Goal: Task Accomplishment & Management: Complete application form

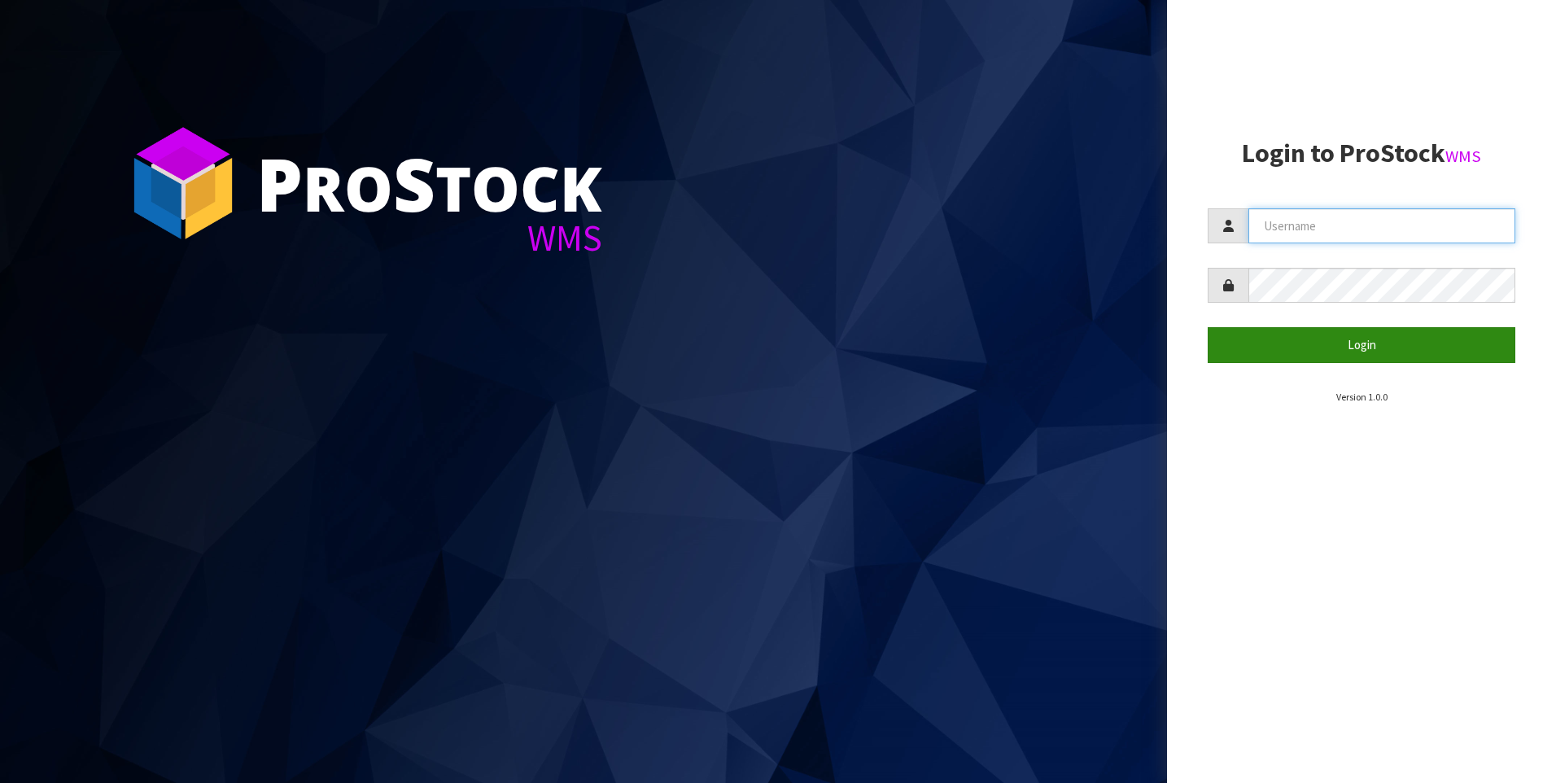
type input "[PERSON_NAME]"
click at [1263, 351] on button "Login" at bounding box center [1361, 344] width 308 height 35
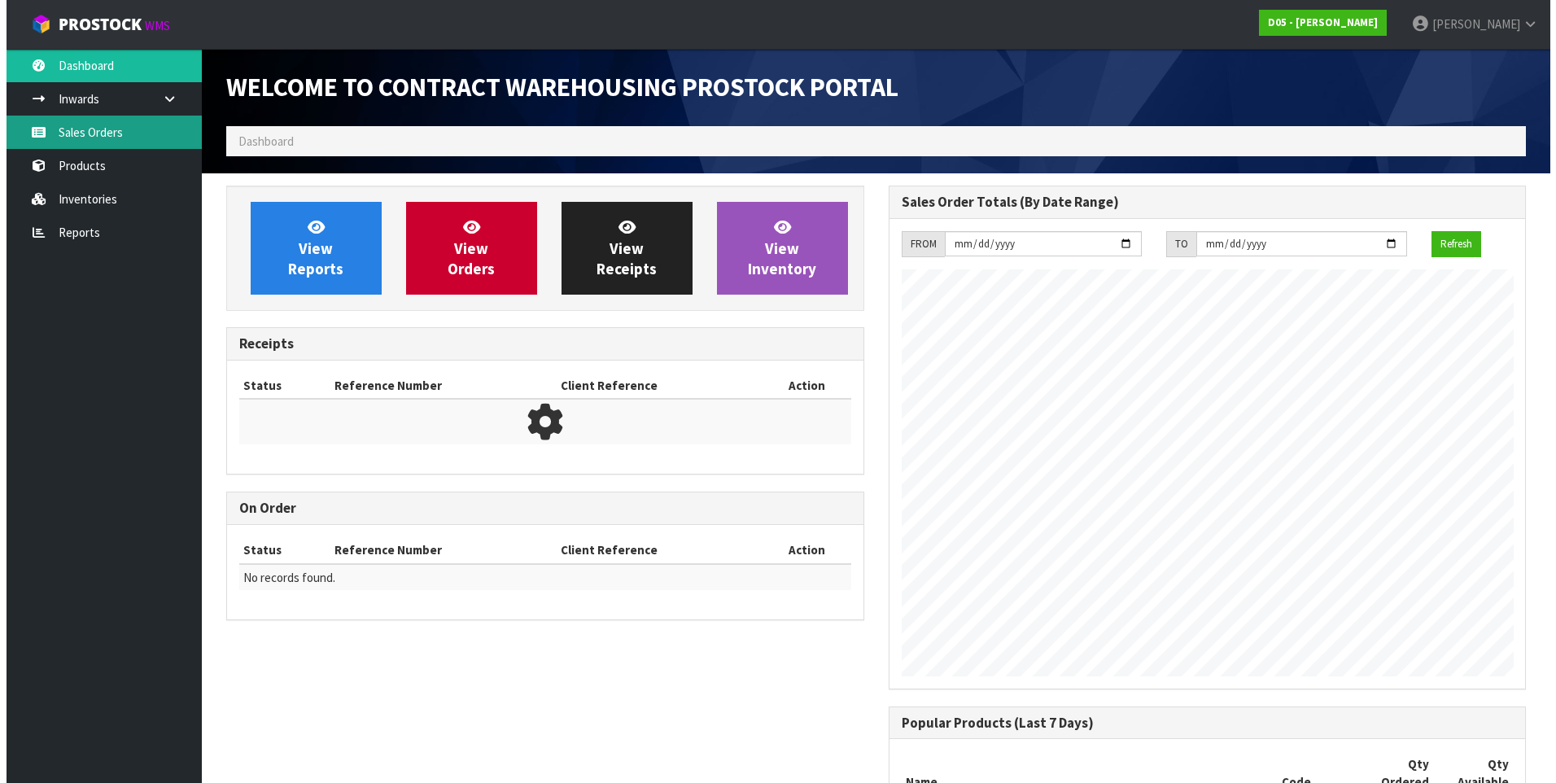
scroll to position [1094, 662]
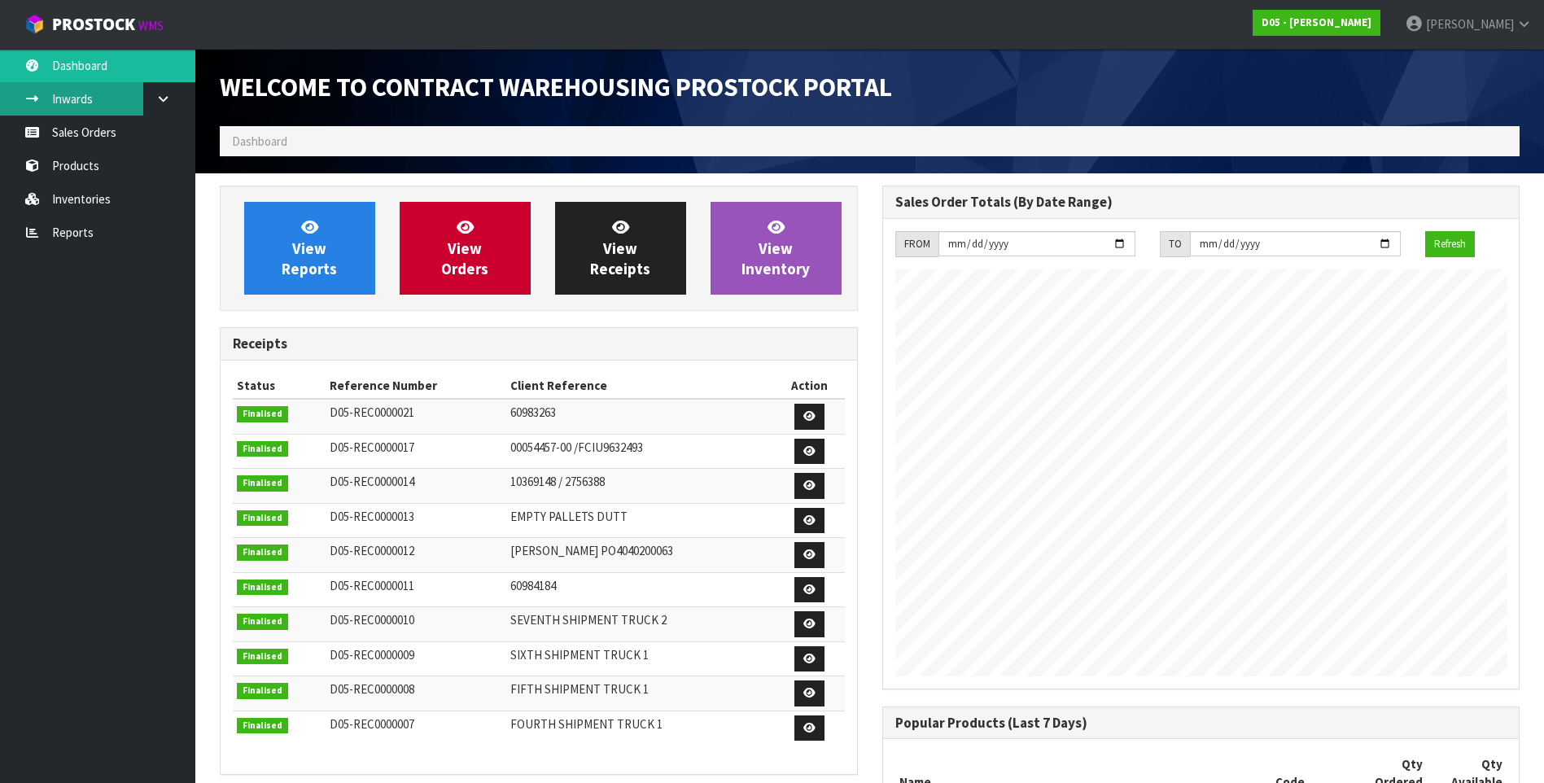
click at [70, 105] on link "Inwards" at bounding box center [97, 98] width 195 height 33
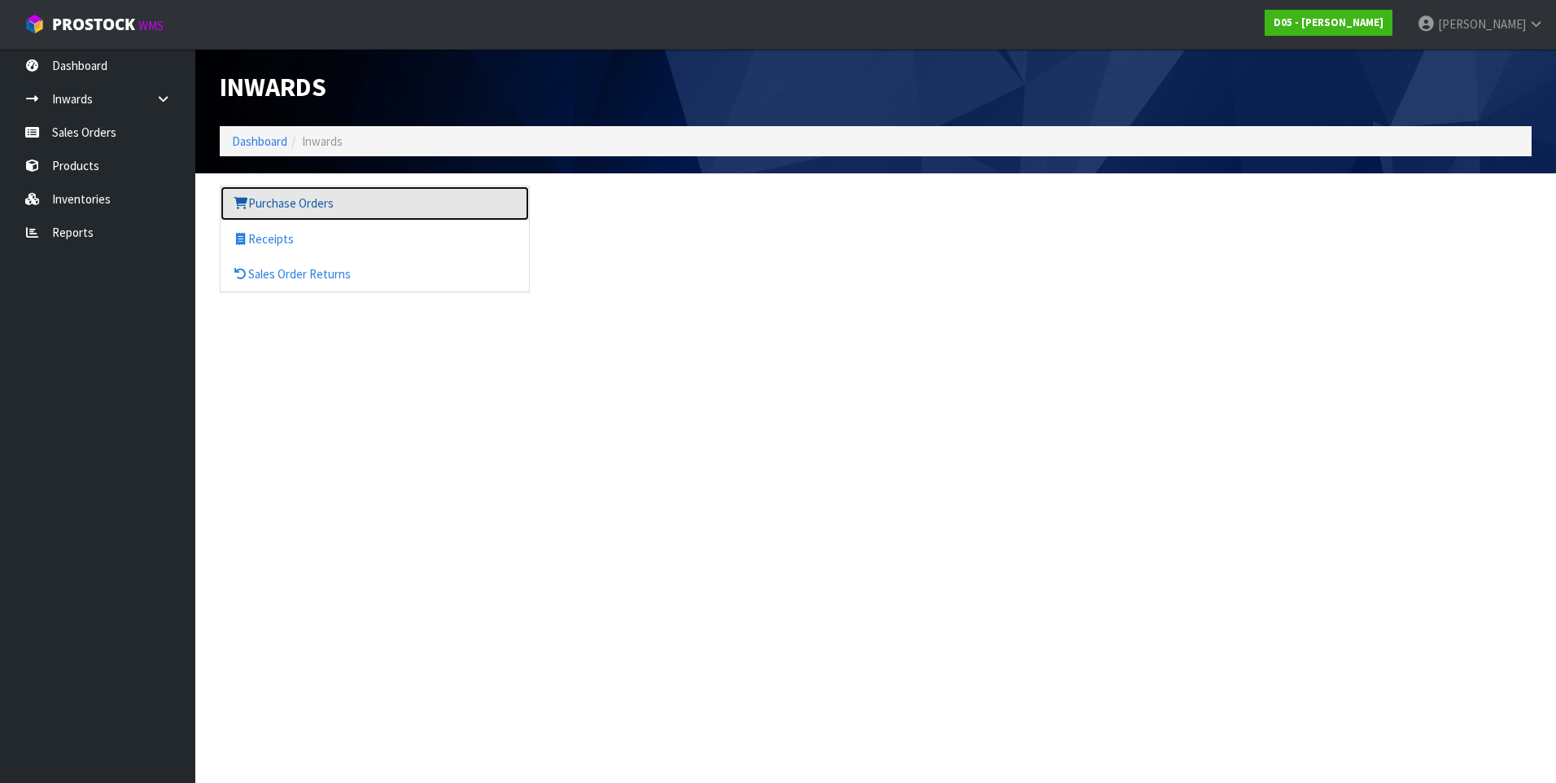
click at [297, 209] on link "Purchase Orders" at bounding box center [375, 202] width 308 height 33
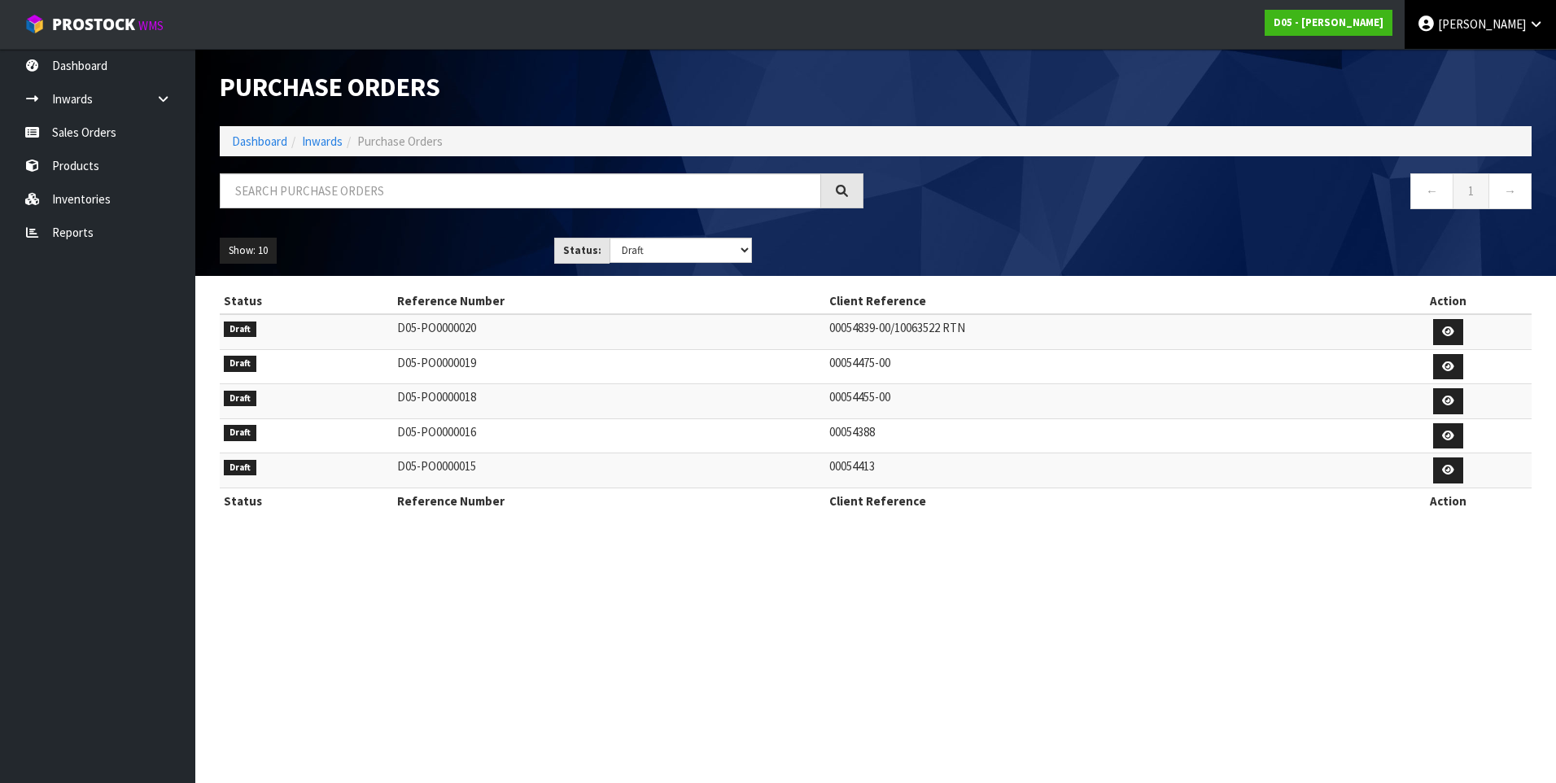
click at [1476, 19] on span "[PERSON_NAME]" at bounding box center [1482, 23] width 88 height 15
drag, startPoint x: 1463, startPoint y: 68, endPoint x: 1483, endPoint y: 50, distance: 26.6
click at [1463, 68] on link "Logout" at bounding box center [1490, 65] width 129 height 22
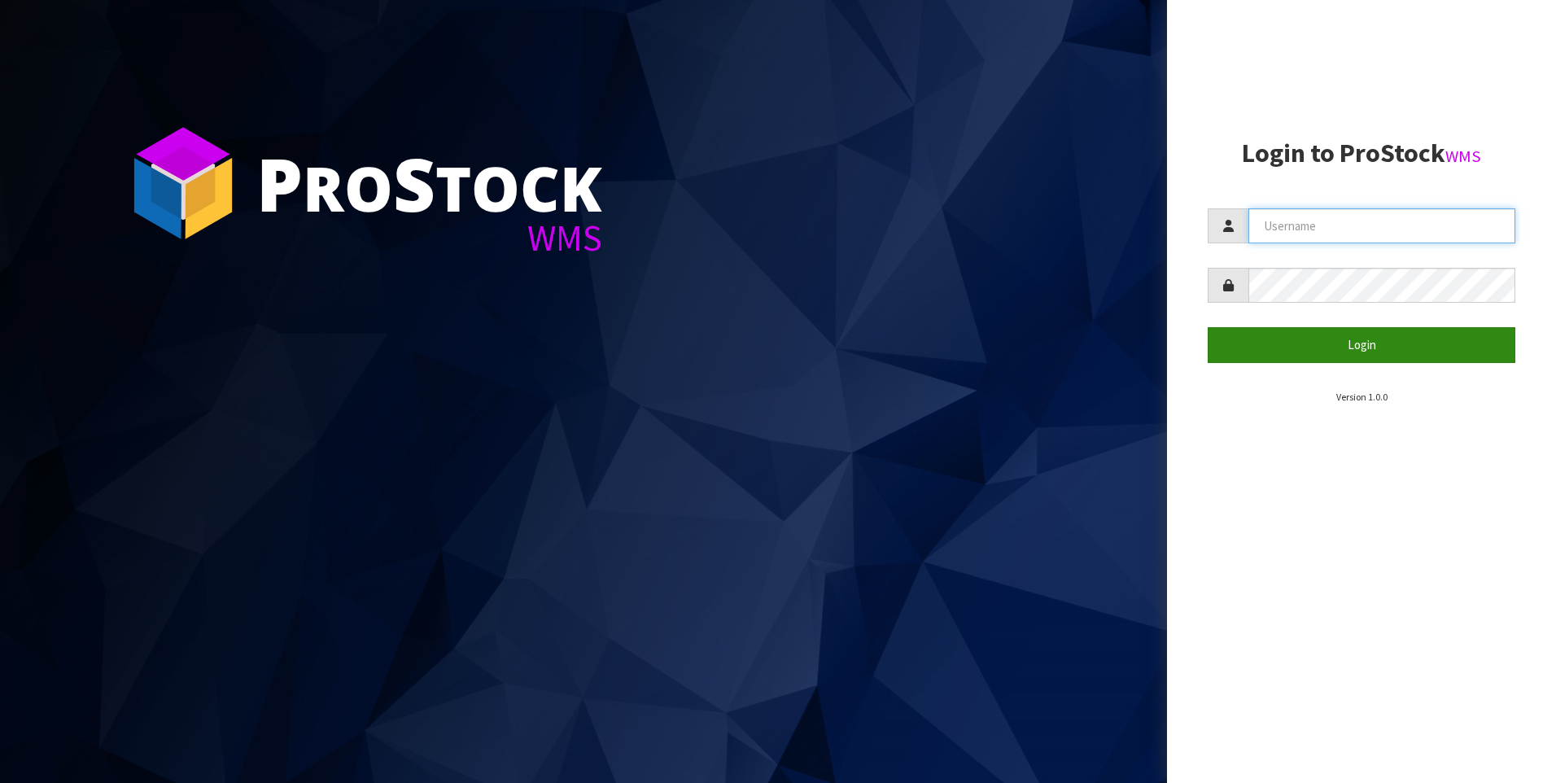
type input "[PERSON_NAME]"
click at [1363, 347] on button "Login" at bounding box center [1361, 344] width 308 height 35
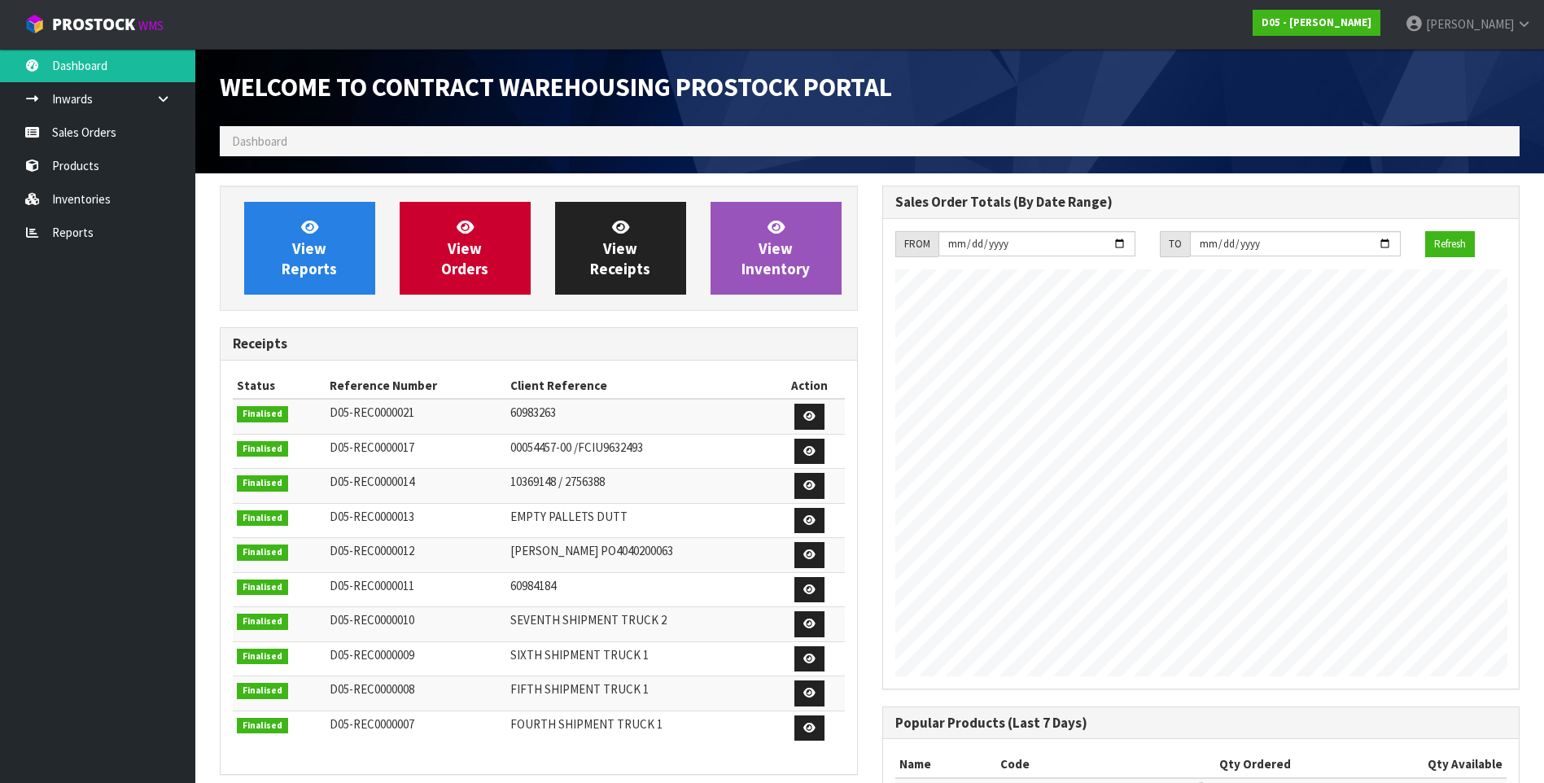
scroll to position [1094, 662]
click at [117, 133] on link "Sales Orders" at bounding box center [97, 132] width 195 height 33
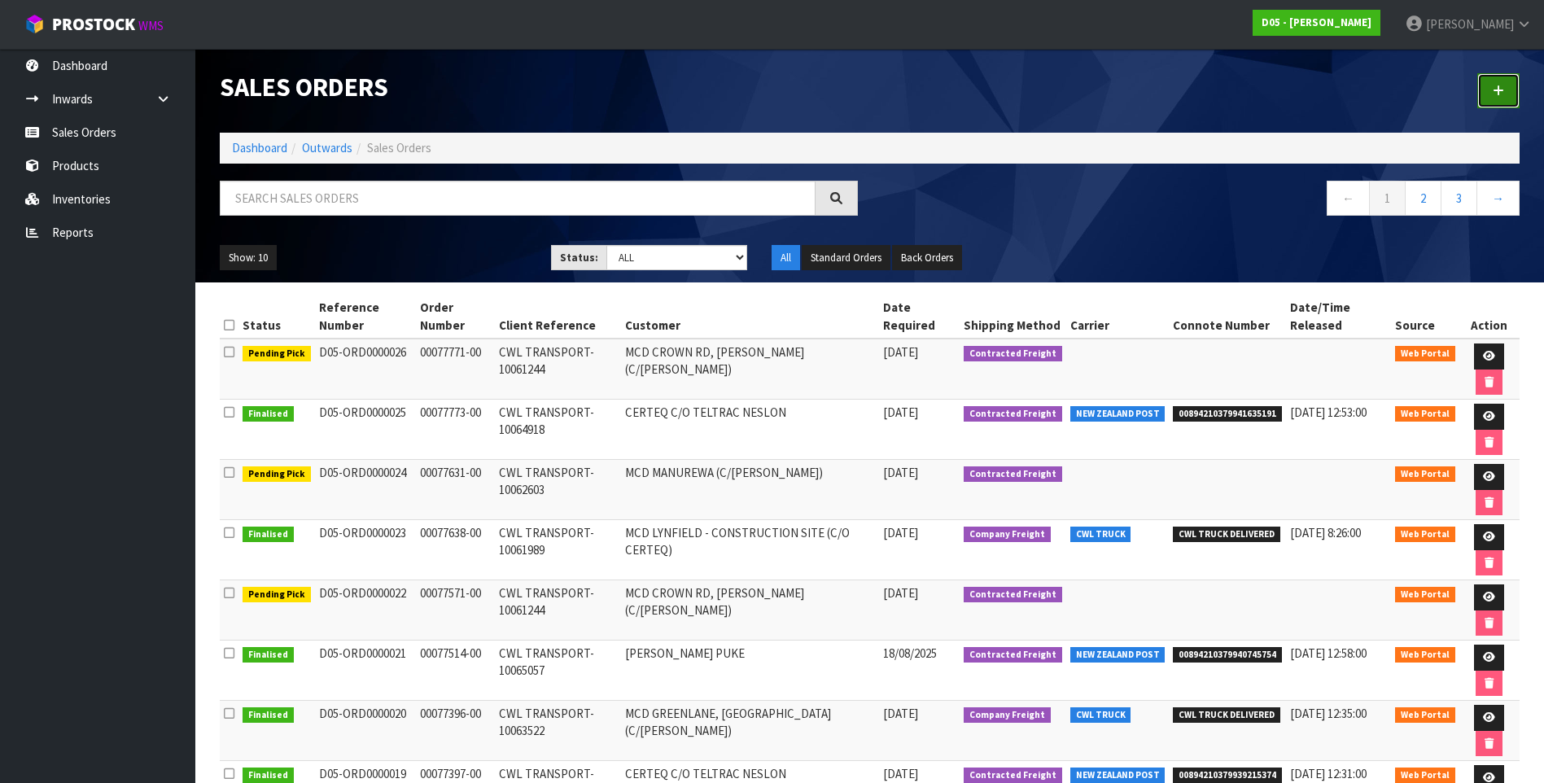
click at [1507, 90] on link at bounding box center [1498, 90] width 42 height 35
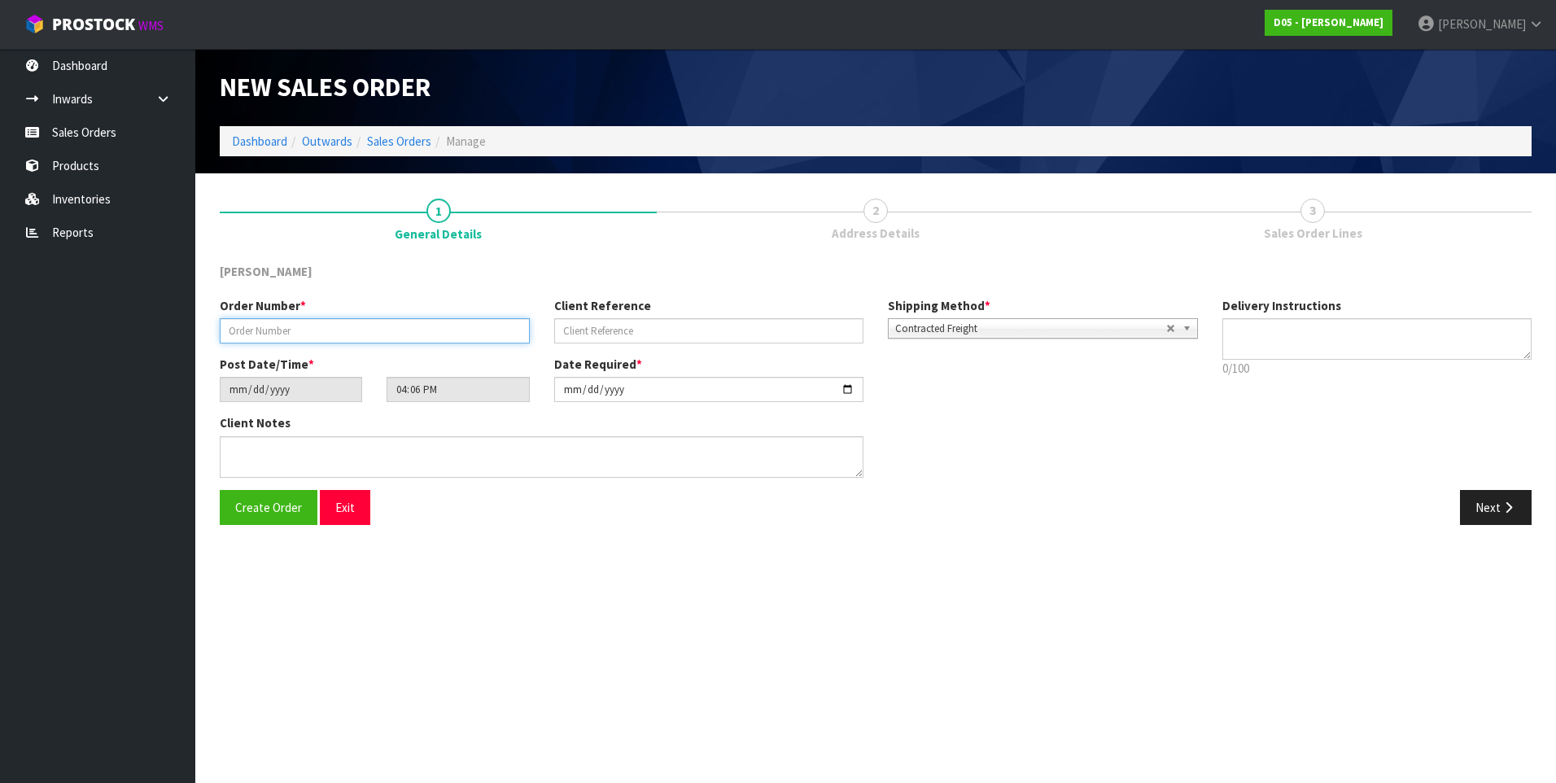
click at [238, 329] on input "text" at bounding box center [375, 330] width 310 height 25
paste input "00077882-00"
type input "00077882-00"
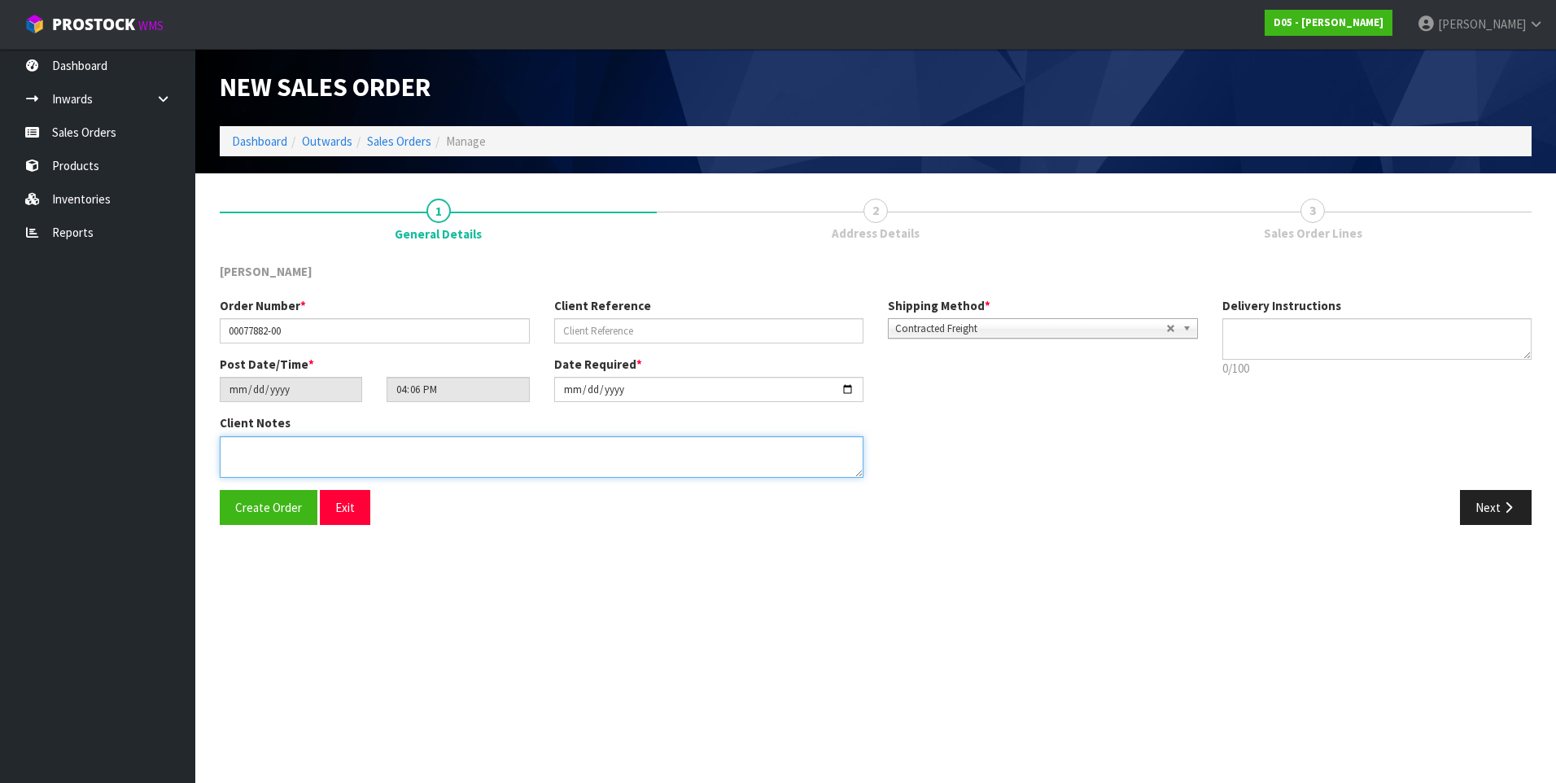
click at [229, 448] on textarea at bounding box center [542, 456] width 644 height 41
paste textarea "FORKLIFT ON SITE - DDD 1/9"
type textarea "FORKLIFT ON SITE - DDD 1/9"
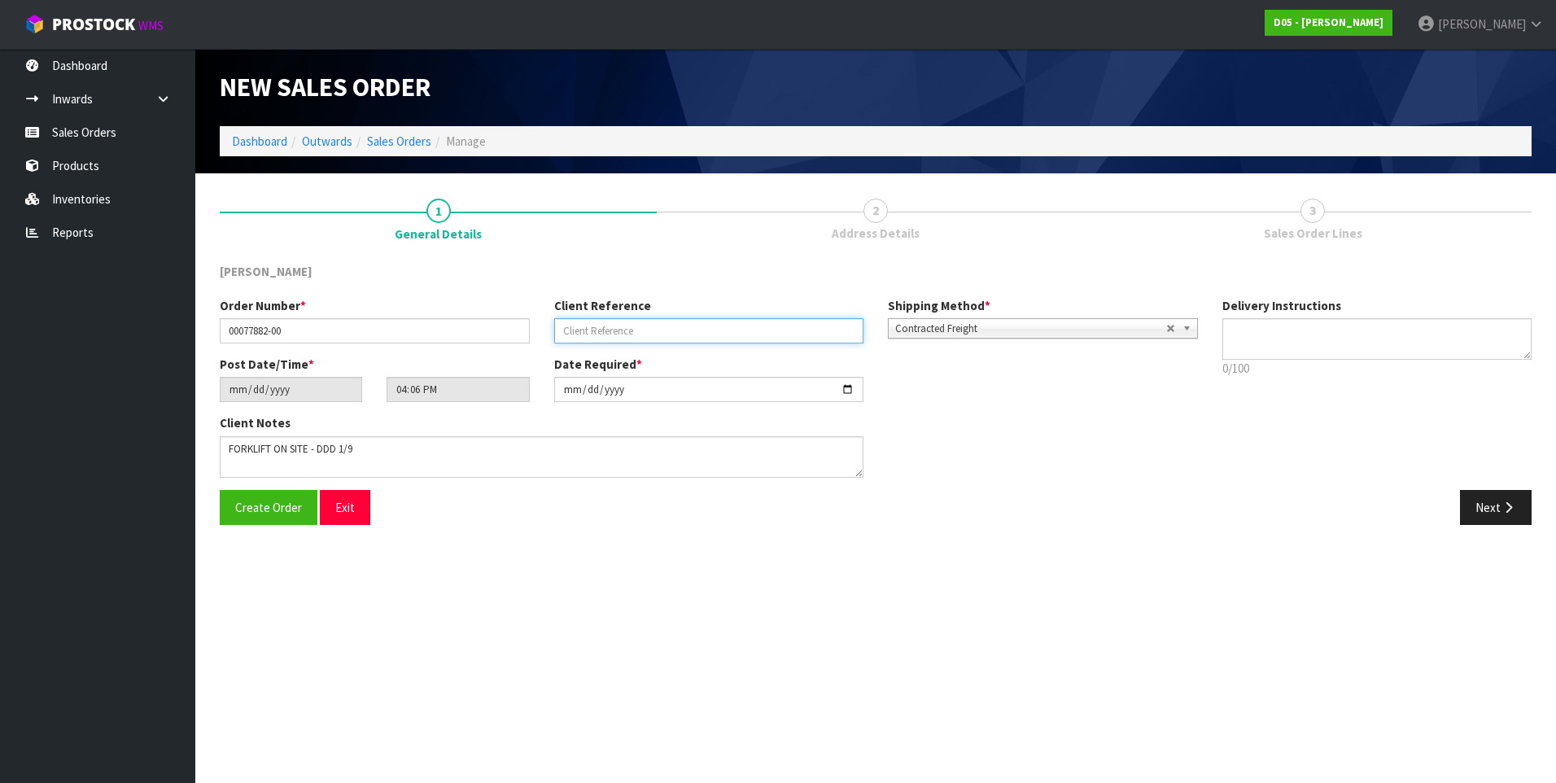
click at [574, 333] on input "text" at bounding box center [709, 330] width 310 height 25
paste input "CWL TRANSPORT-10061761"
type input "CWL TRANSPORT-10061761"
click at [847, 386] on input "2025-08-22" at bounding box center [709, 389] width 310 height 25
type input "2025-08-25"
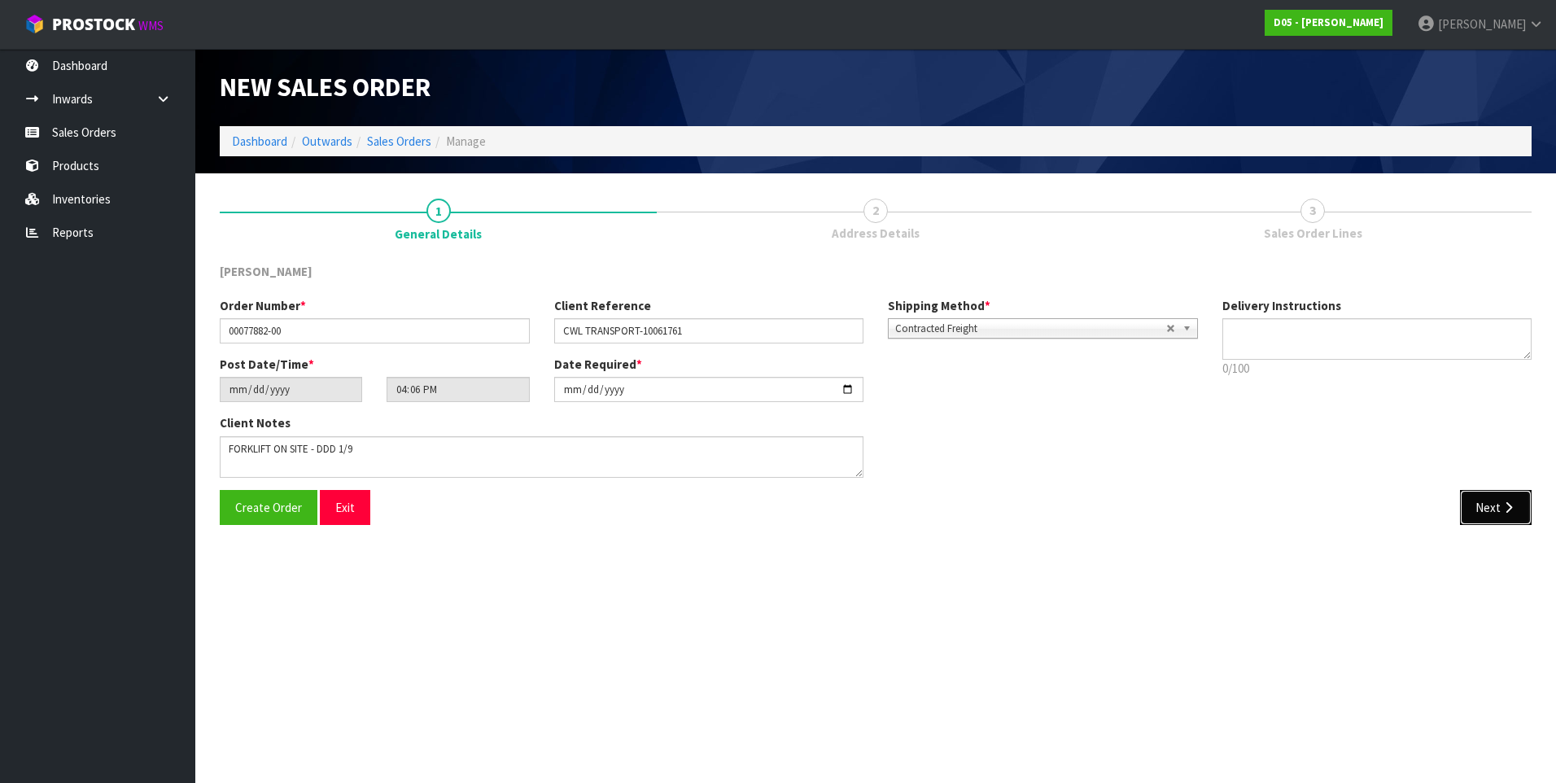
click at [1495, 501] on button "Next" at bounding box center [1496, 507] width 72 height 35
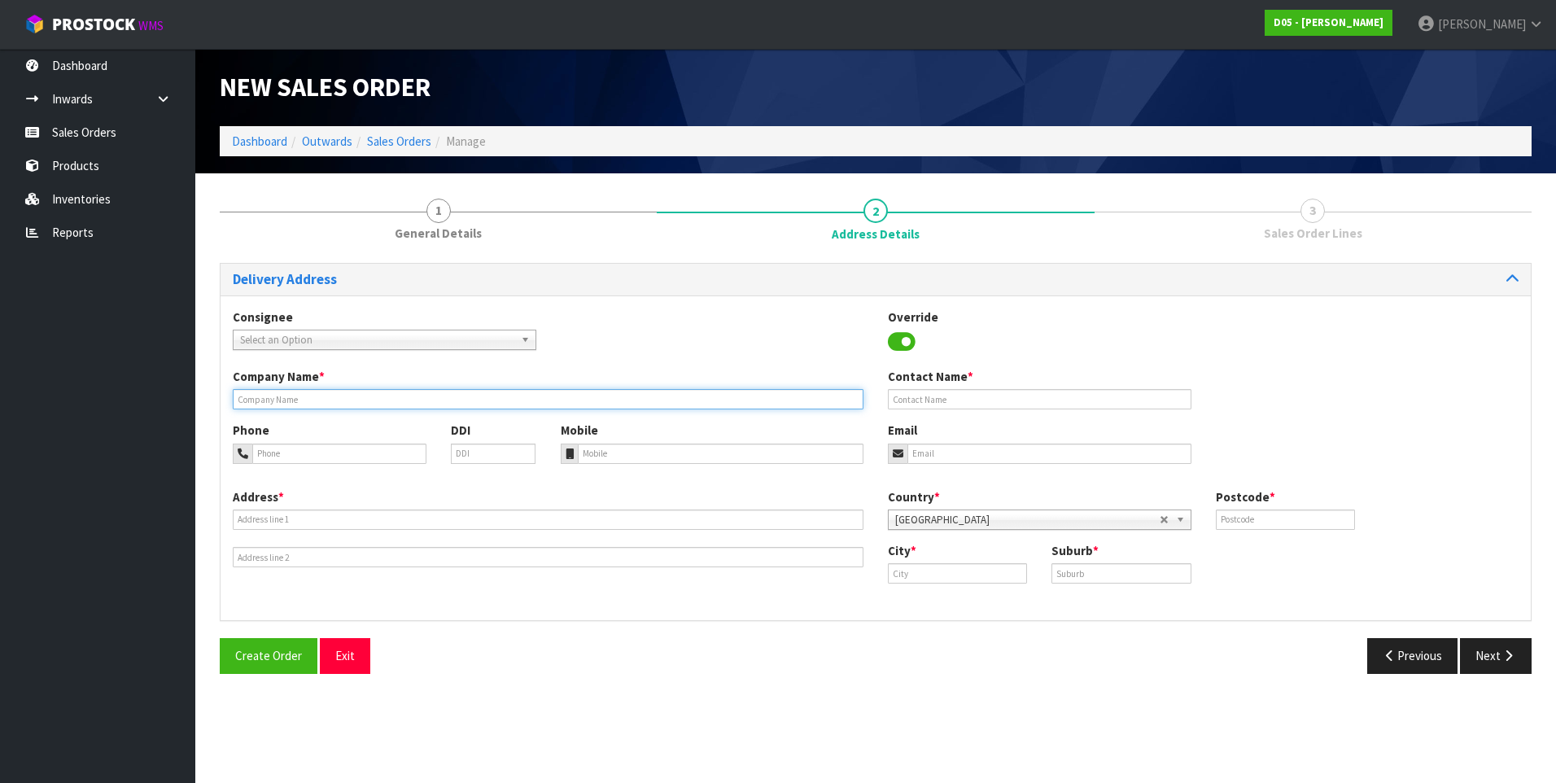
click at [274, 400] on input "text" at bounding box center [548, 399] width 631 height 20
paste input "MCDONALD'S RANGIORA (C/O RODIER)"
type input "MCDONALD'S RANGIORA (C/O RODIER)"
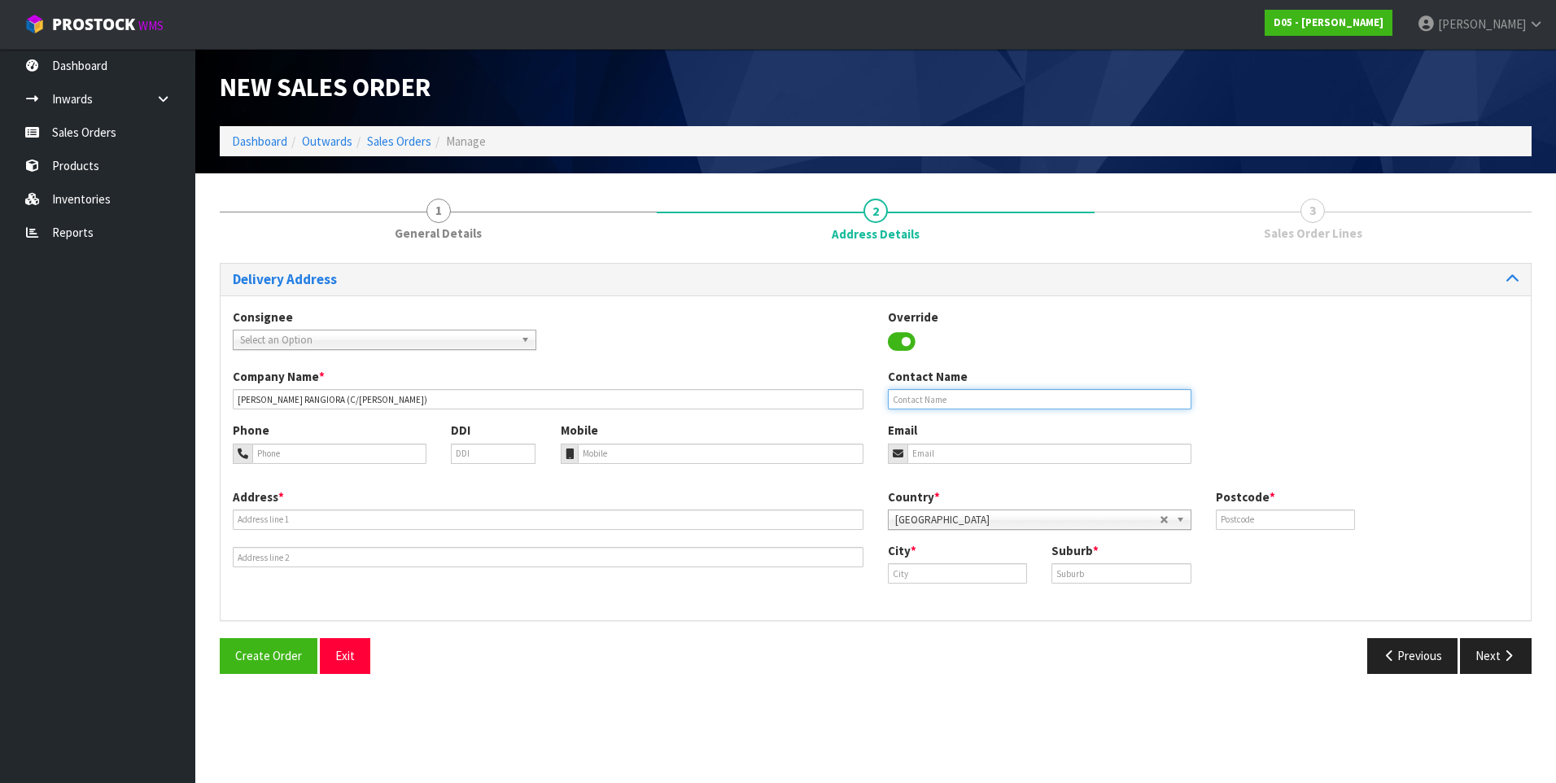
click at [904, 398] on input "text" at bounding box center [1039, 399] width 303 height 20
paste input "SEAN"
type input "SEAN + 64 27 563 6376"
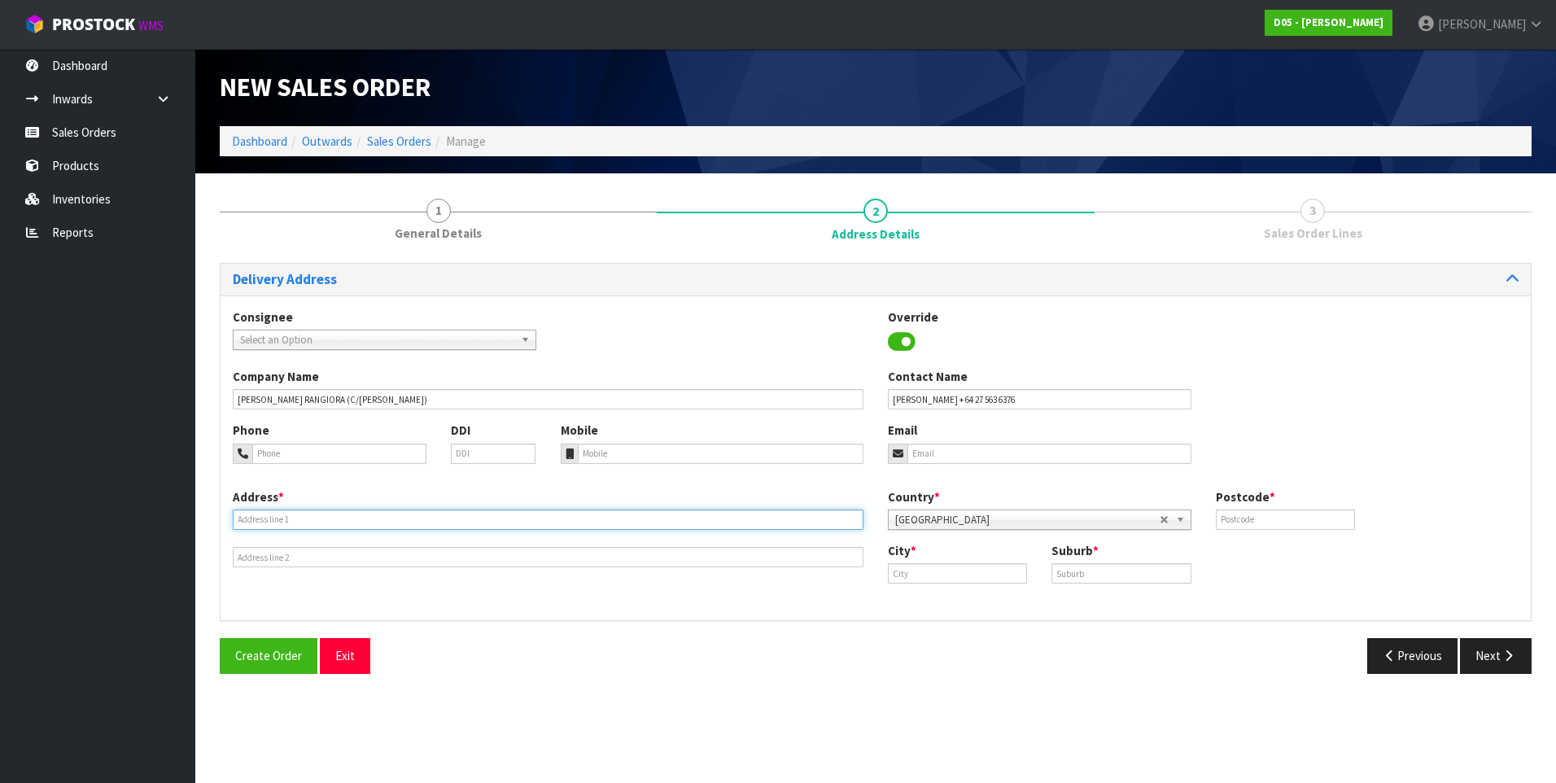
click at [278, 517] on input "text" at bounding box center [548, 519] width 631 height 20
paste input "027-563 6376"
type input "027-563 6376"
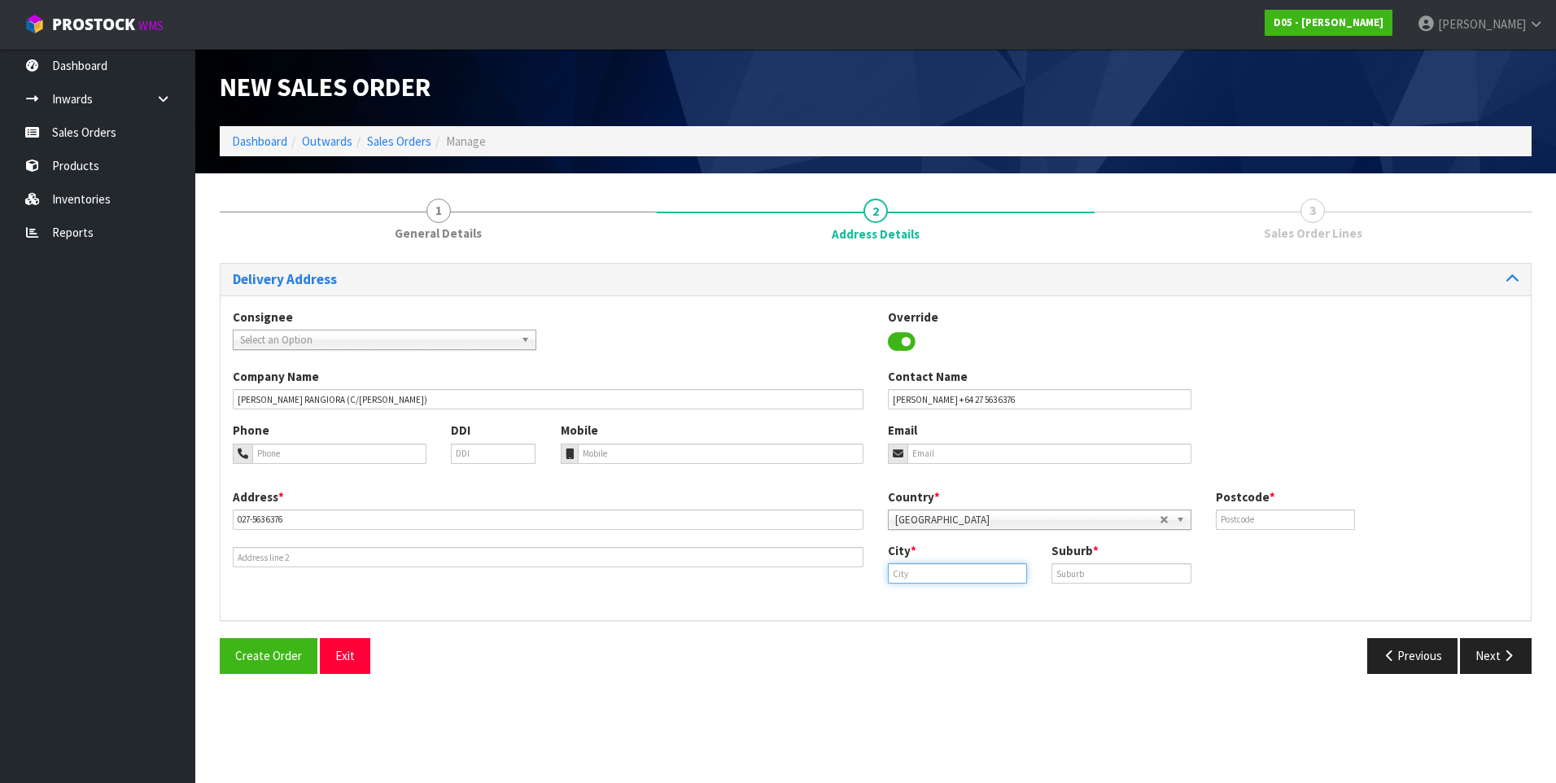
click at [926, 574] on input "text" at bounding box center [957, 573] width 139 height 20
click at [922, 597] on strong "Chr" at bounding box center [915, 600] width 20 height 15
type input "Christchurch"
click at [1059, 573] on input "text" at bounding box center [1120, 573] width 139 height 20
paste input "PHILLIPSTOWN"
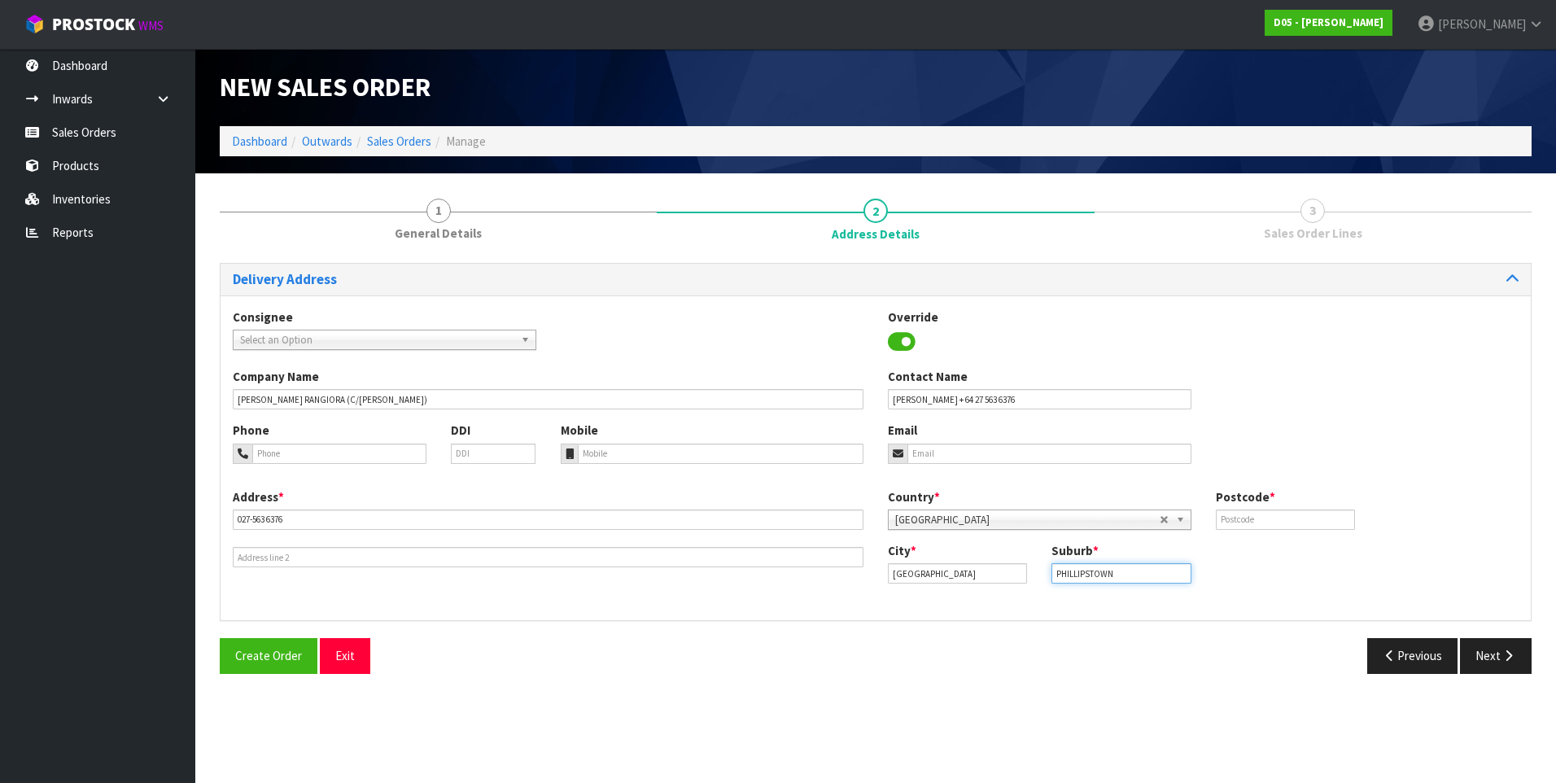
type input "PHILLIPSTOWN"
click at [1246, 516] on input "text" at bounding box center [1285, 519] width 139 height 20
type input "8011"
click at [304, 455] on input "tel" at bounding box center [339, 453] width 174 height 20
click at [283, 452] on input "tel" at bounding box center [339, 453] width 174 height 20
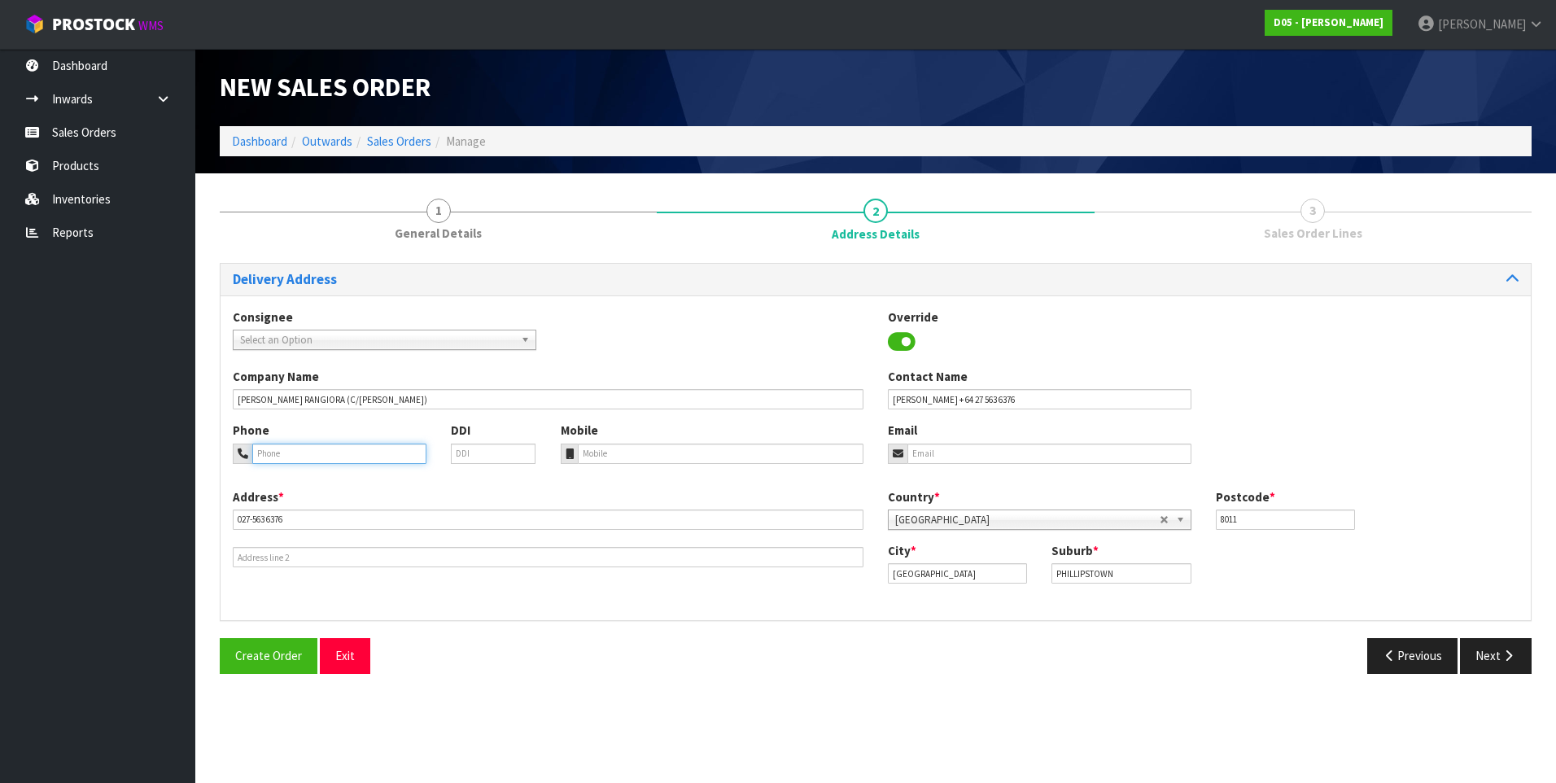
paste input "027-563 6376"
type input "027-563 6376"
click at [736, 683] on div "Create Order Exit Previous Next" at bounding box center [875, 661] width 1336 height 47
click at [1504, 662] on icon "button" at bounding box center [1507, 655] width 15 height 12
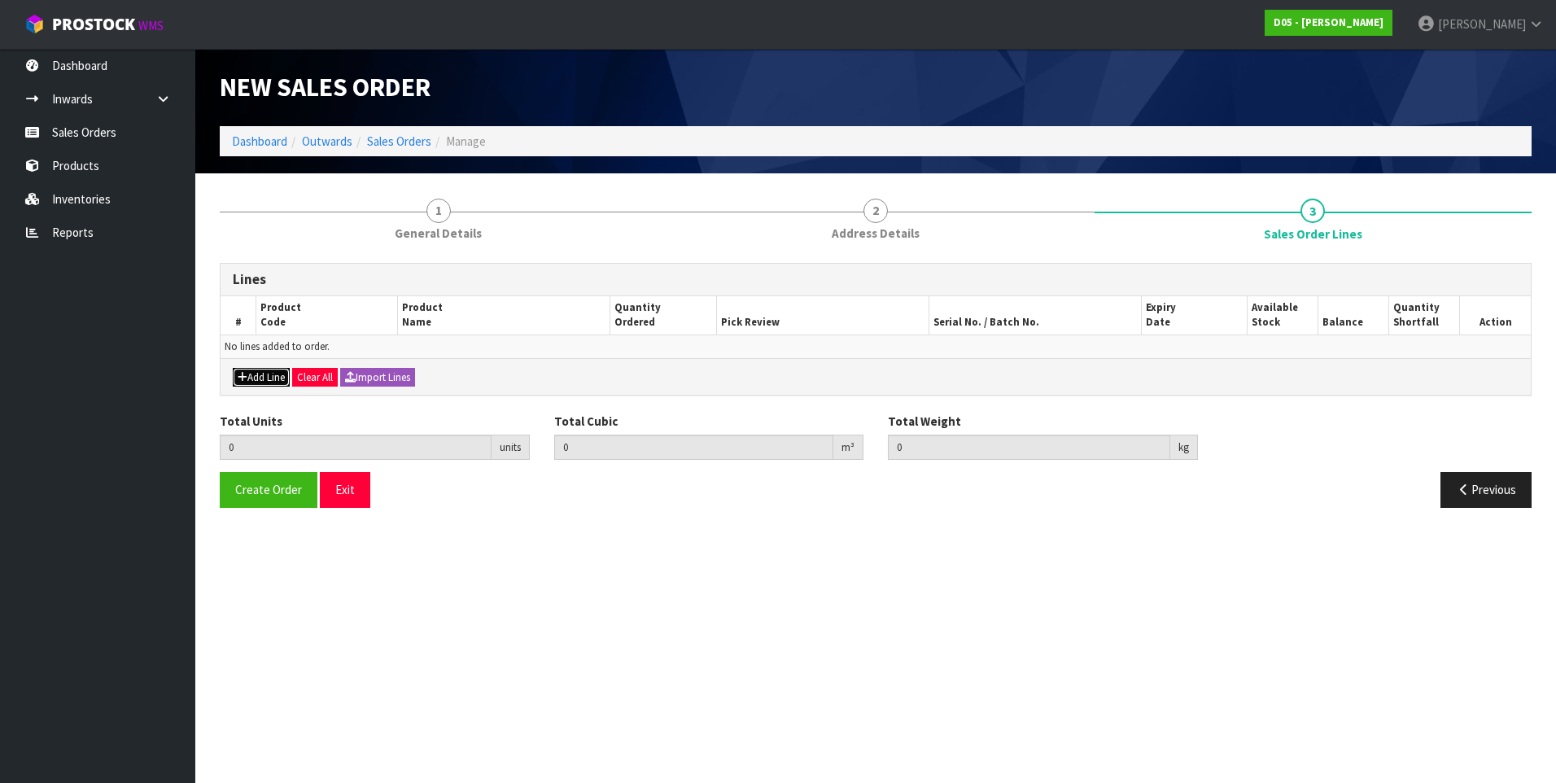
click at [264, 373] on button "Add Line" at bounding box center [261, 378] width 57 height 20
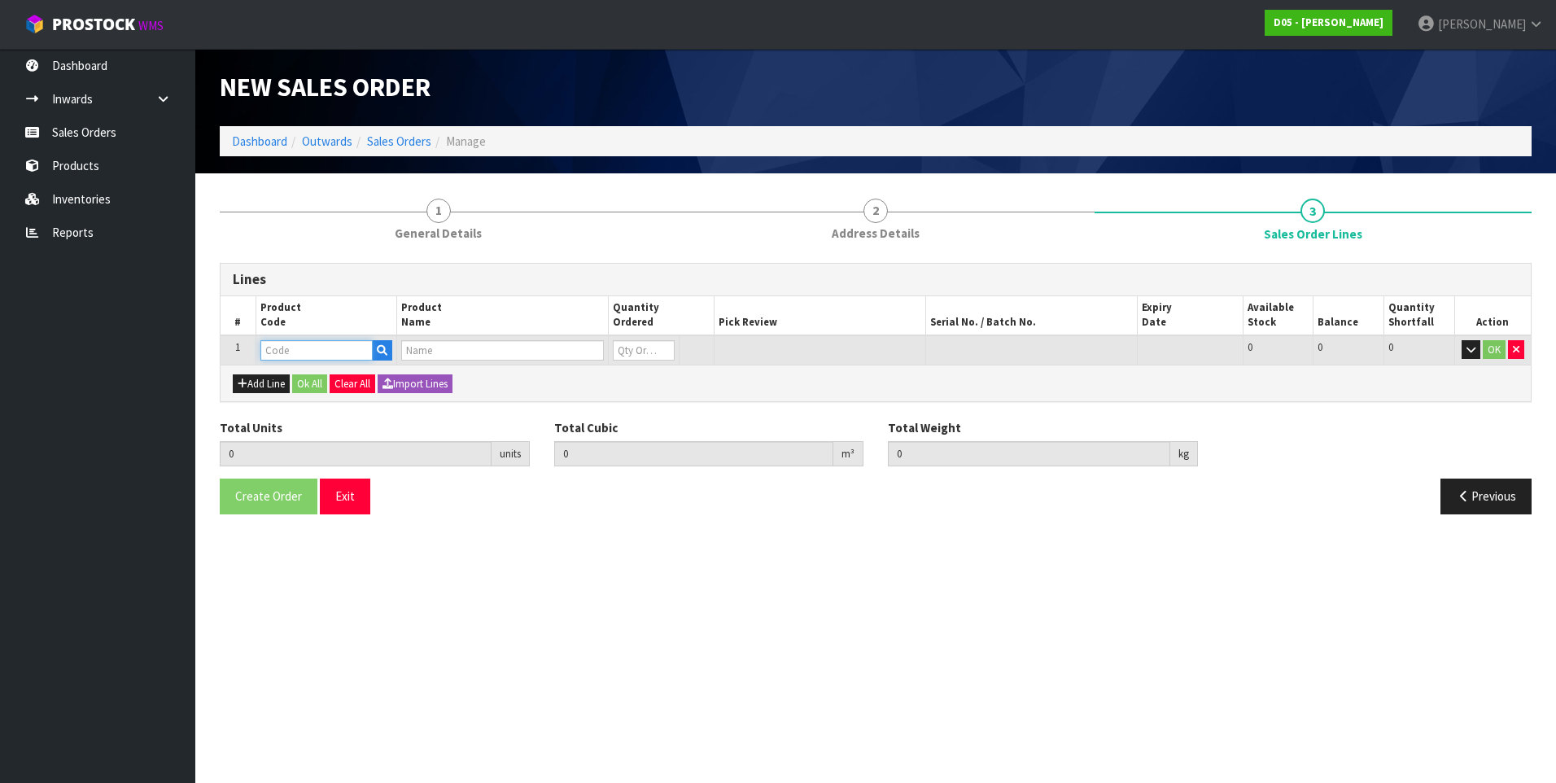
click at [281, 345] on input "text" at bounding box center [316, 350] width 112 height 20
paste input "2020910014-00"
type input "2020910014-00"
type input "0.000000"
type input "0.000"
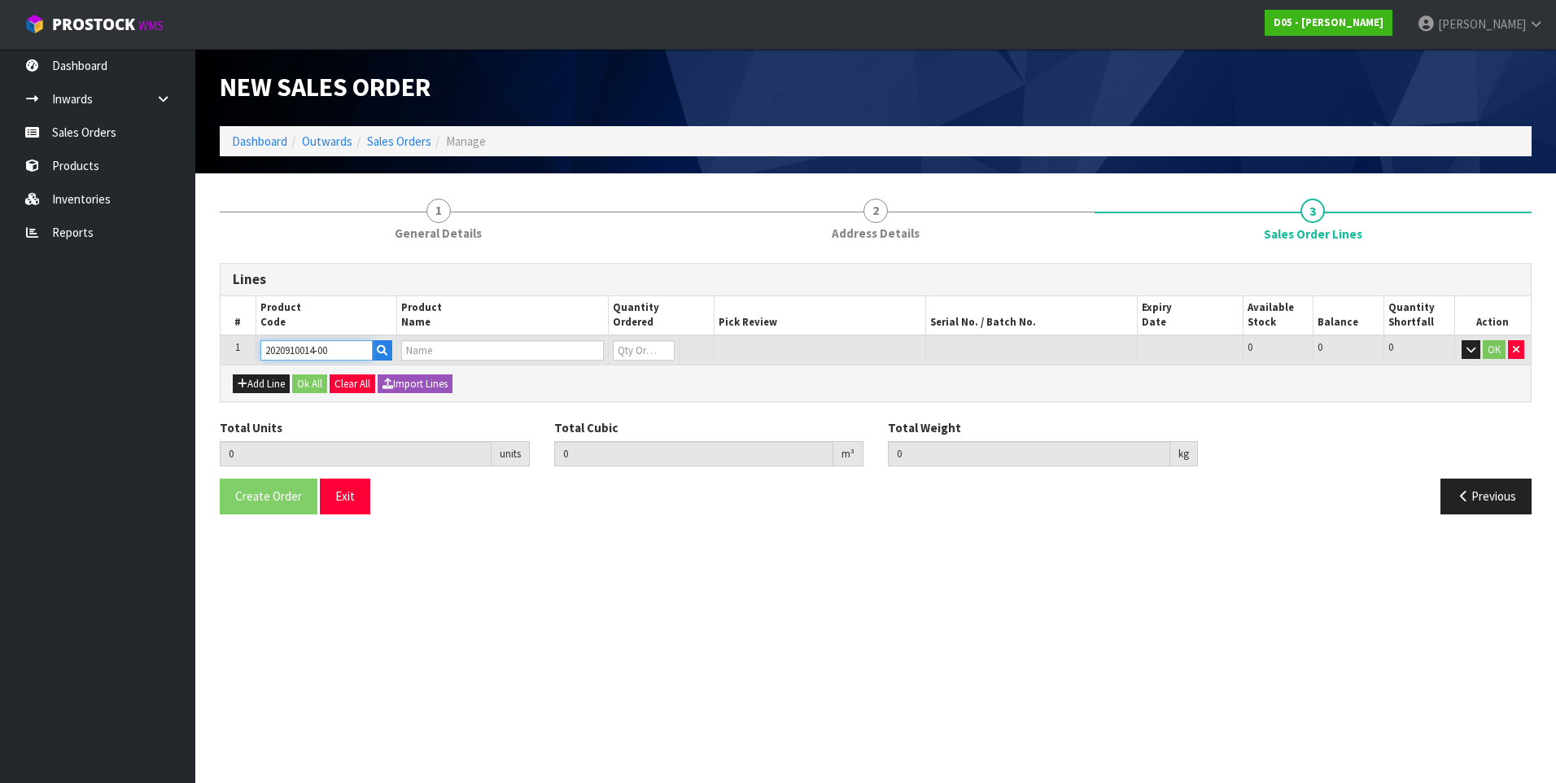
type input "( B )ELECTRICAL CABINET PYLON LED WITH LOCKS - BLACK"
type input "0"
type input "2020910014-00"
click at [630, 347] on input "0" at bounding box center [627, 350] width 59 height 20
type input "1"
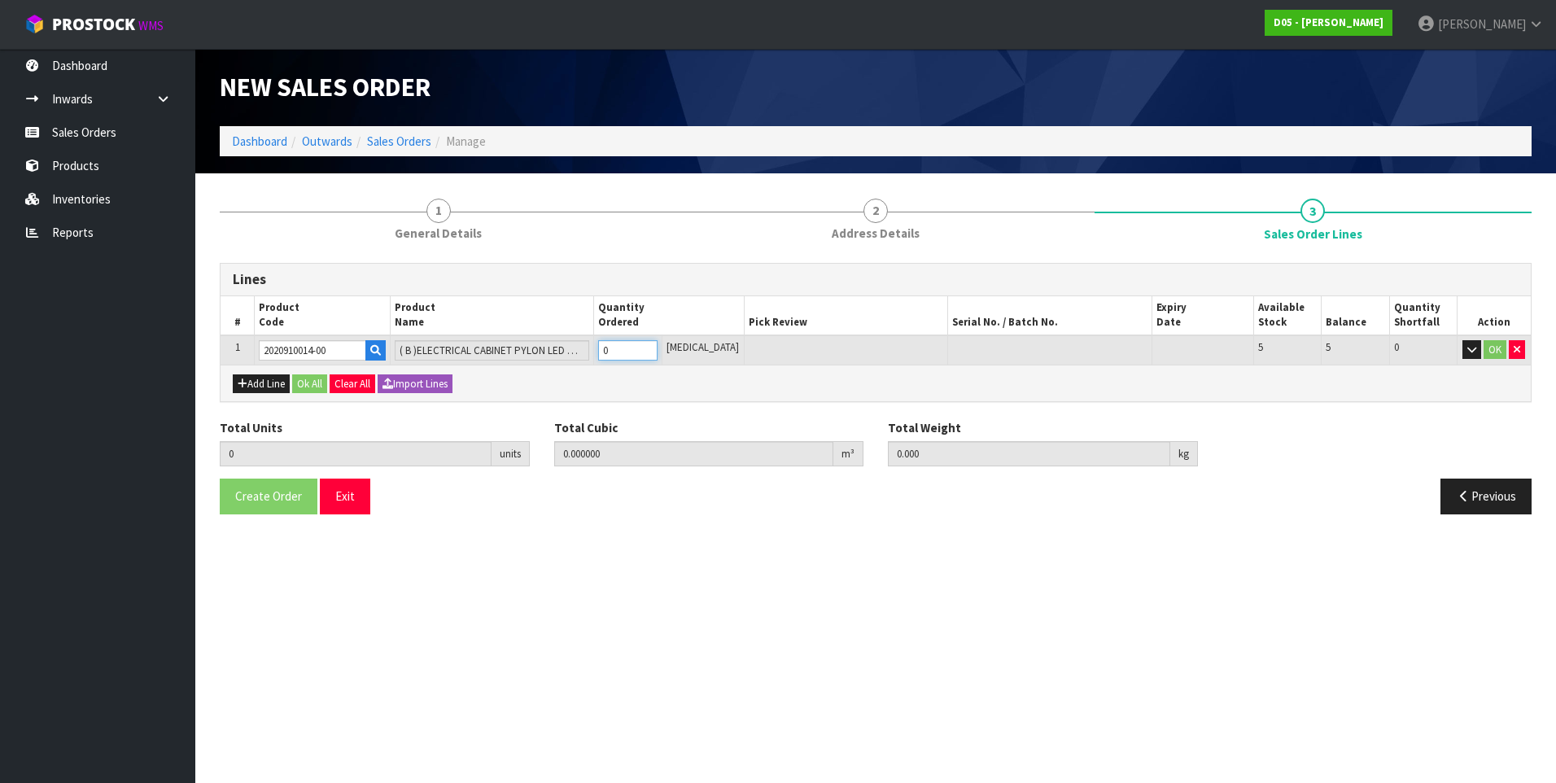
type input "0.058466"
type input "16"
type input "1"
click at [313, 383] on button "Ok All" at bounding box center [309, 384] width 35 height 20
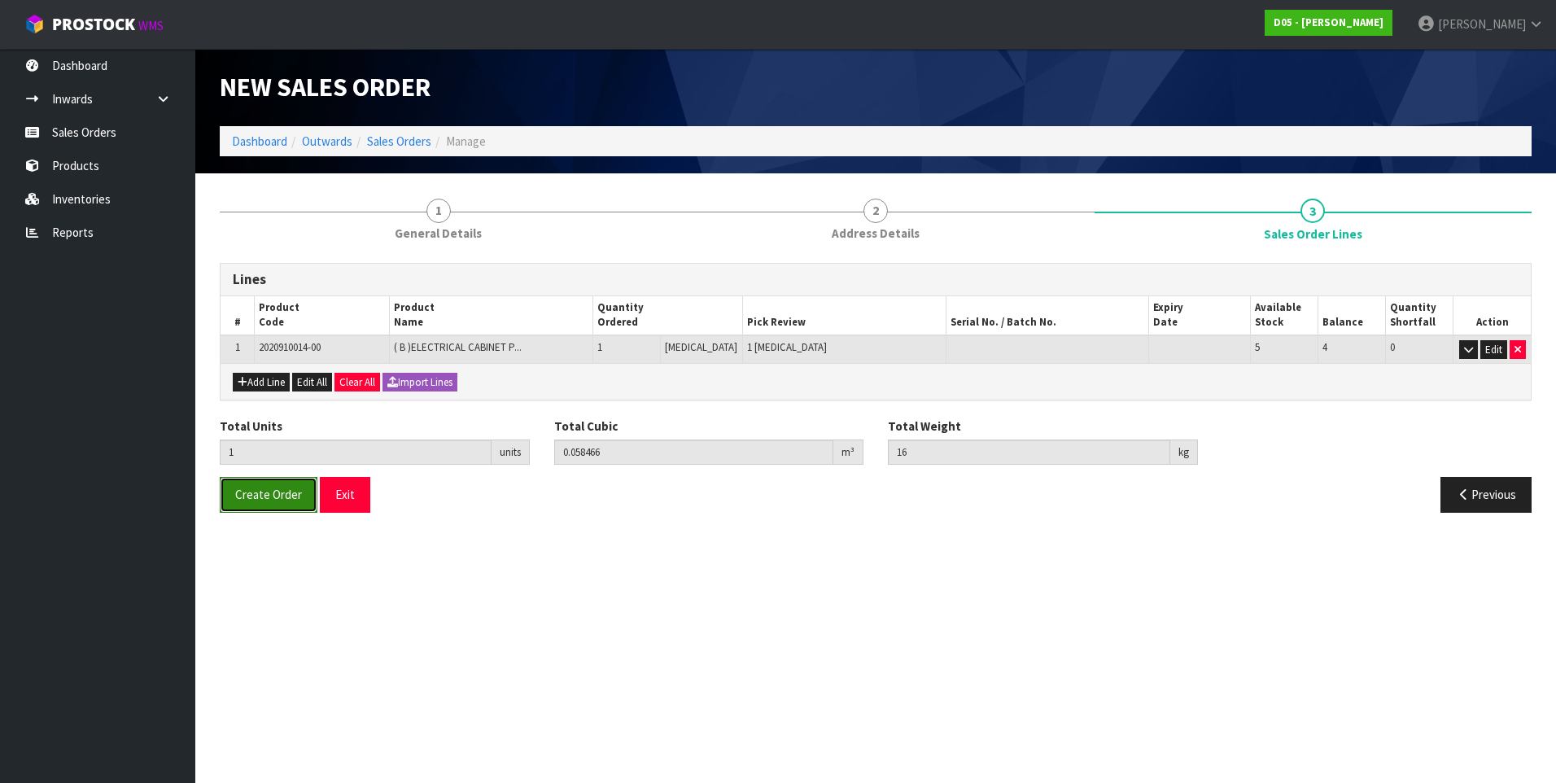
click at [263, 504] on button "Create Order" at bounding box center [269, 494] width 98 height 35
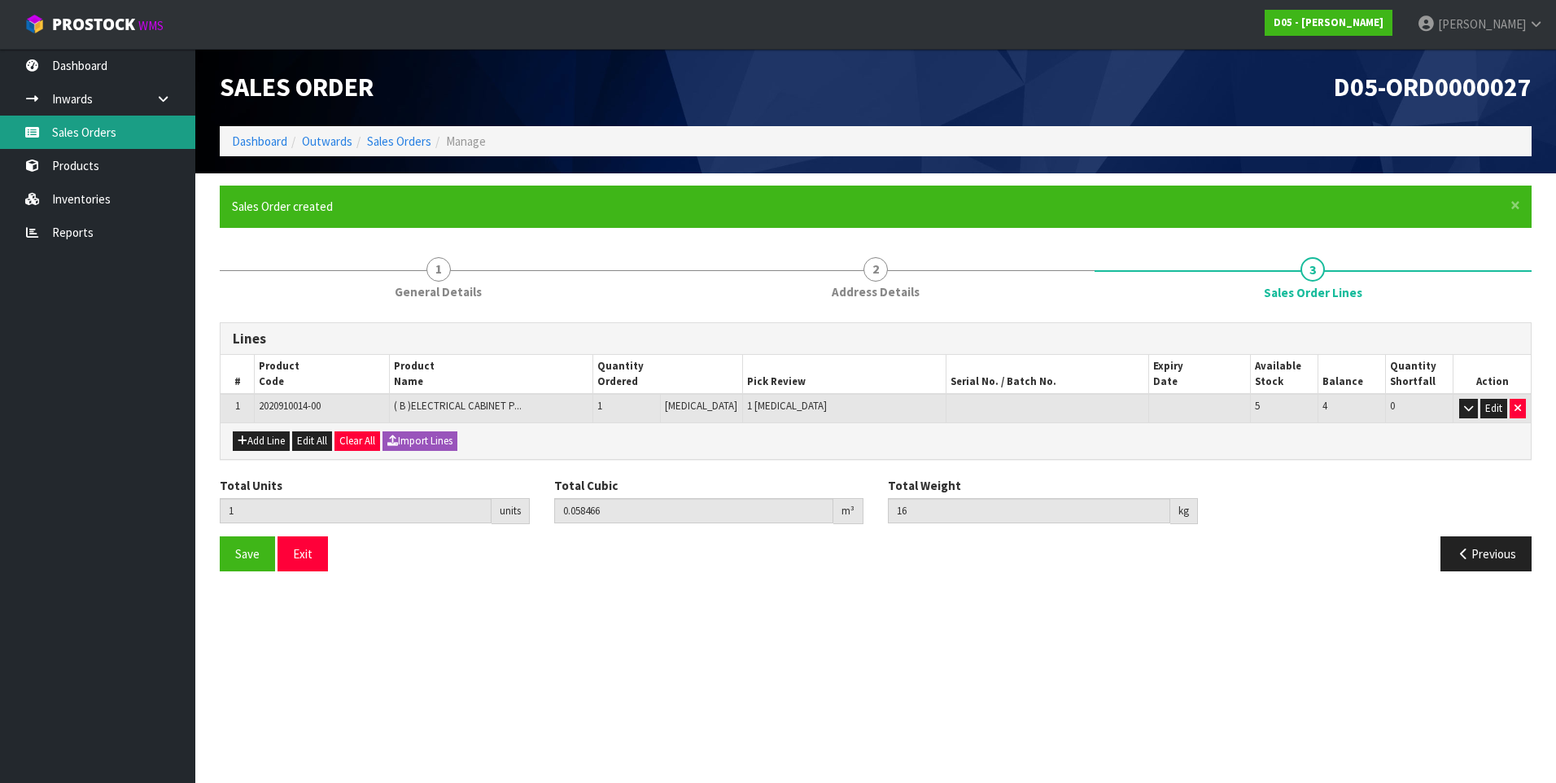
click at [87, 128] on link "Sales Orders" at bounding box center [97, 132] width 195 height 33
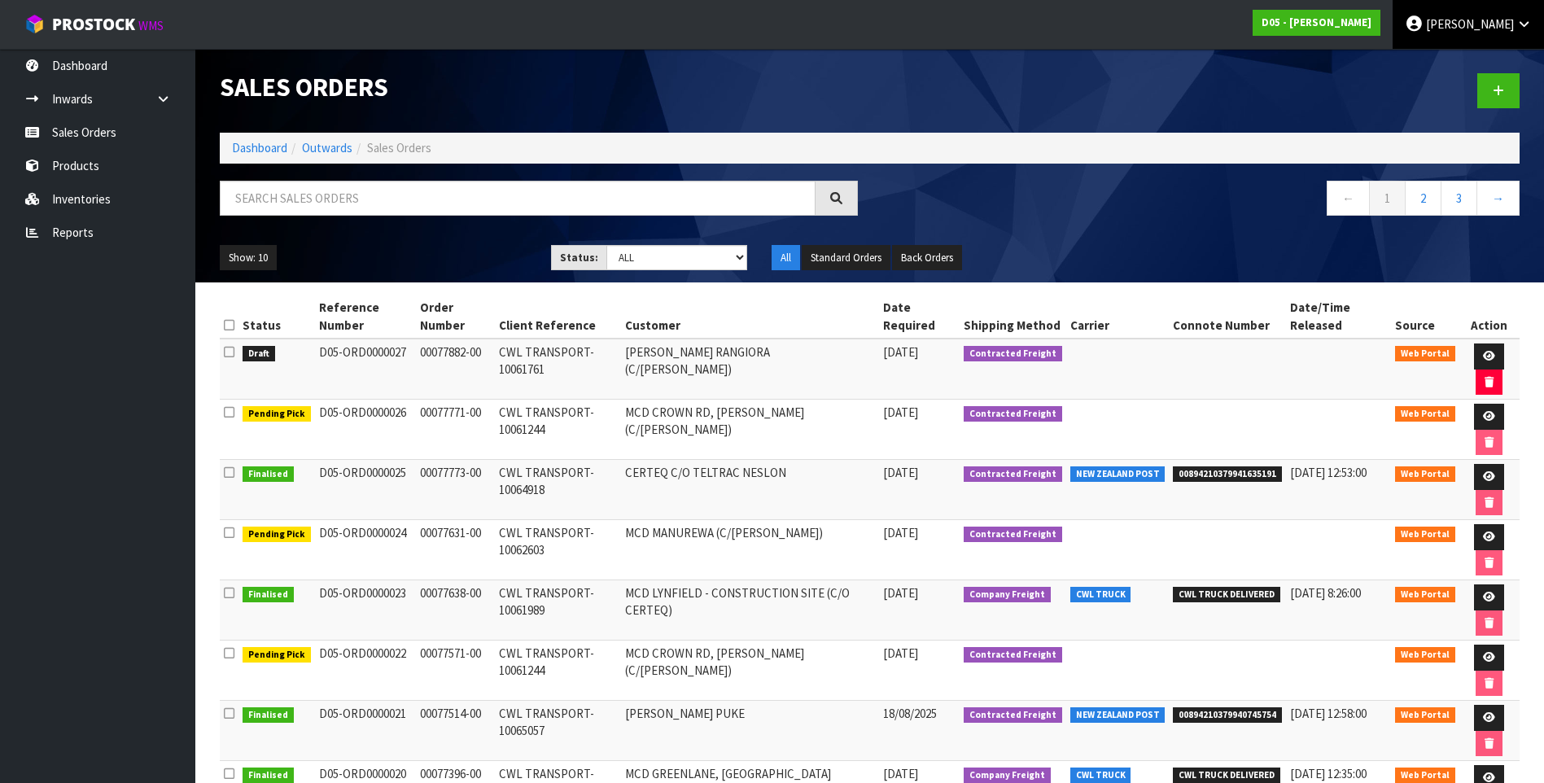
click at [1488, 24] on span "DUTT-COATES" at bounding box center [1470, 23] width 88 height 15
click at [1477, 53] on ul "Logout" at bounding box center [1478, 65] width 130 height 32
click at [1469, 24] on span "DUTT-COATES" at bounding box center [1470, 23] width 88 height 15
click at [1461, 63] on link "Logout" at bounding box center [1478, 65] width 129 height 22
